Goal: Information Seeking & Learning: Learn about a topic

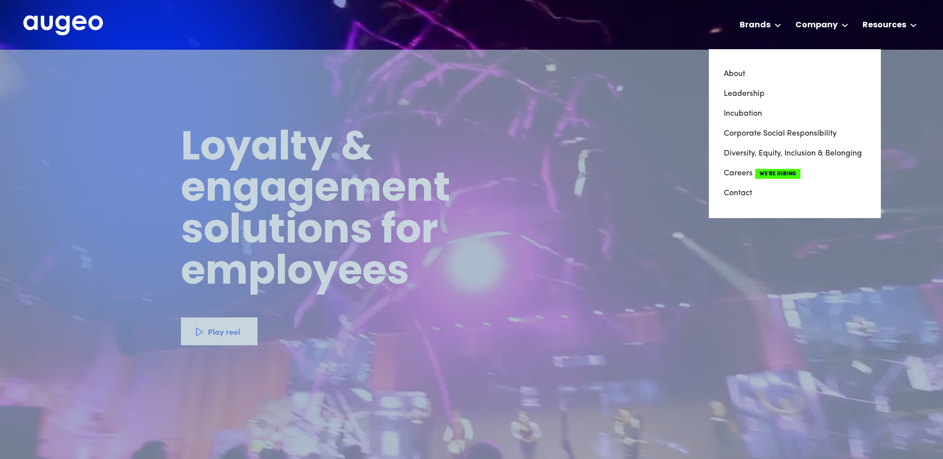
click at [724, 79] on nav "About Leadership Incubation Corporate Social Responsibility Diversity, Equity, …" at bounding box center [795, 133] width 172 height 169
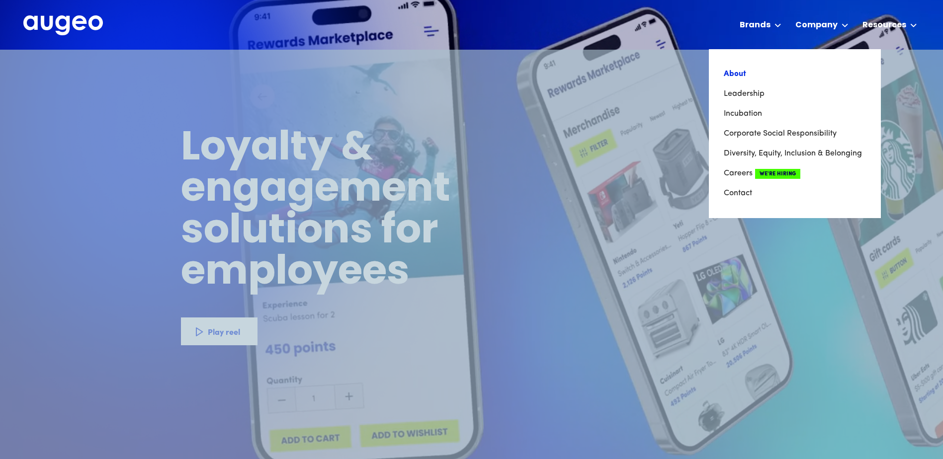
click at [736, 75] on link "About" at bounding box center [794, 74] width 142 height 20
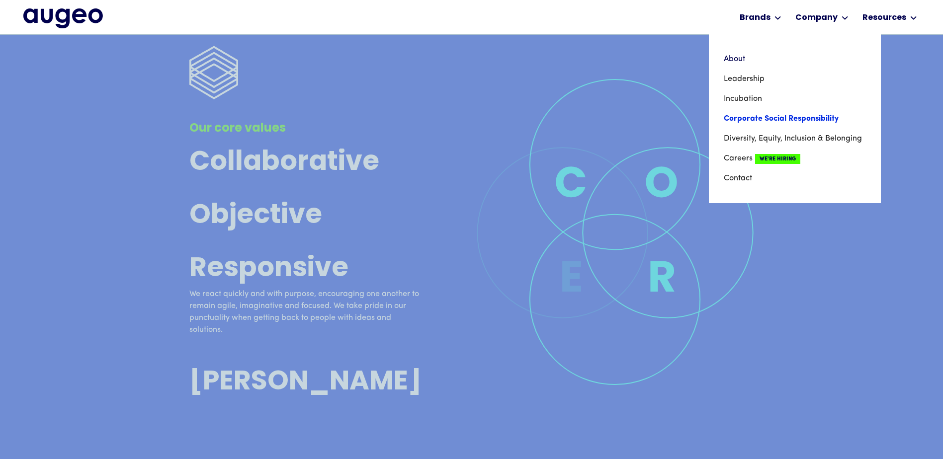
click at [759, 121] on link "Corporate Social Responsibility" at bounding box center [794, 119] width 142 height 20
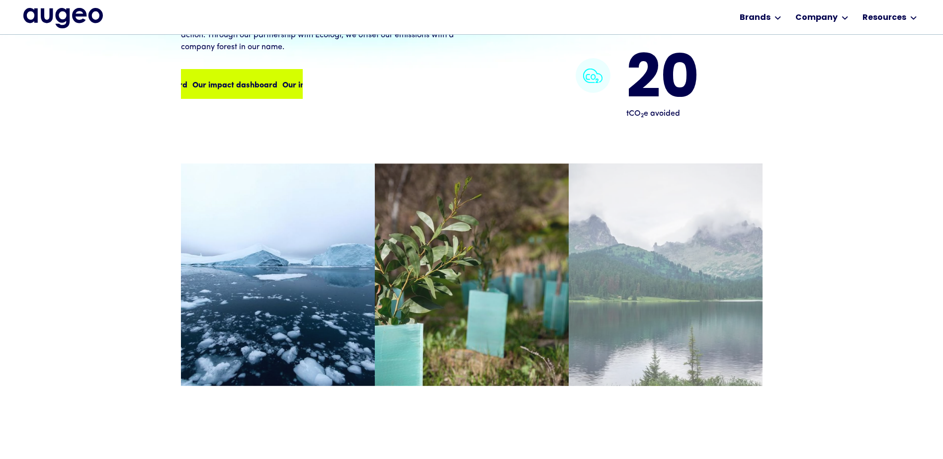
scroll to position [998, 0]
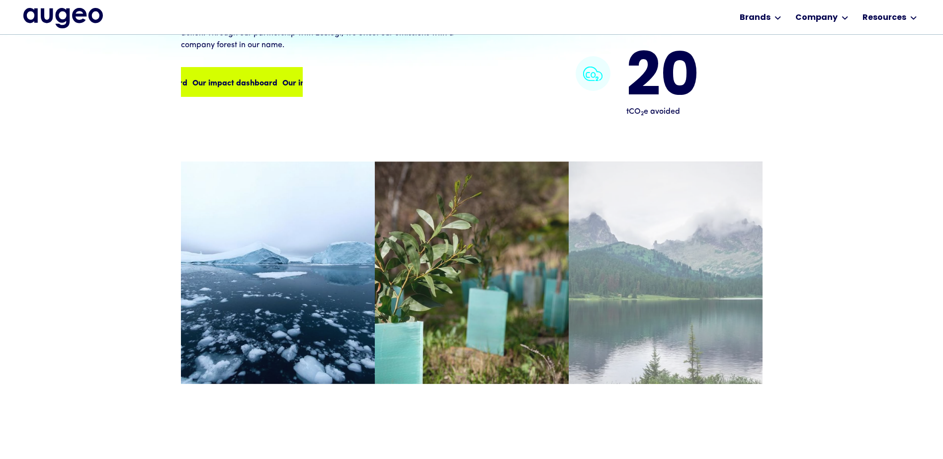
click at [257, 87] on div "Our impact dashboard Our impact dashboard Our impact dashboard Our impact dashb…" at bounding box center [242, 82] width 120 height 28
